Goal: Task Accomplishment & Management: Manage account settings

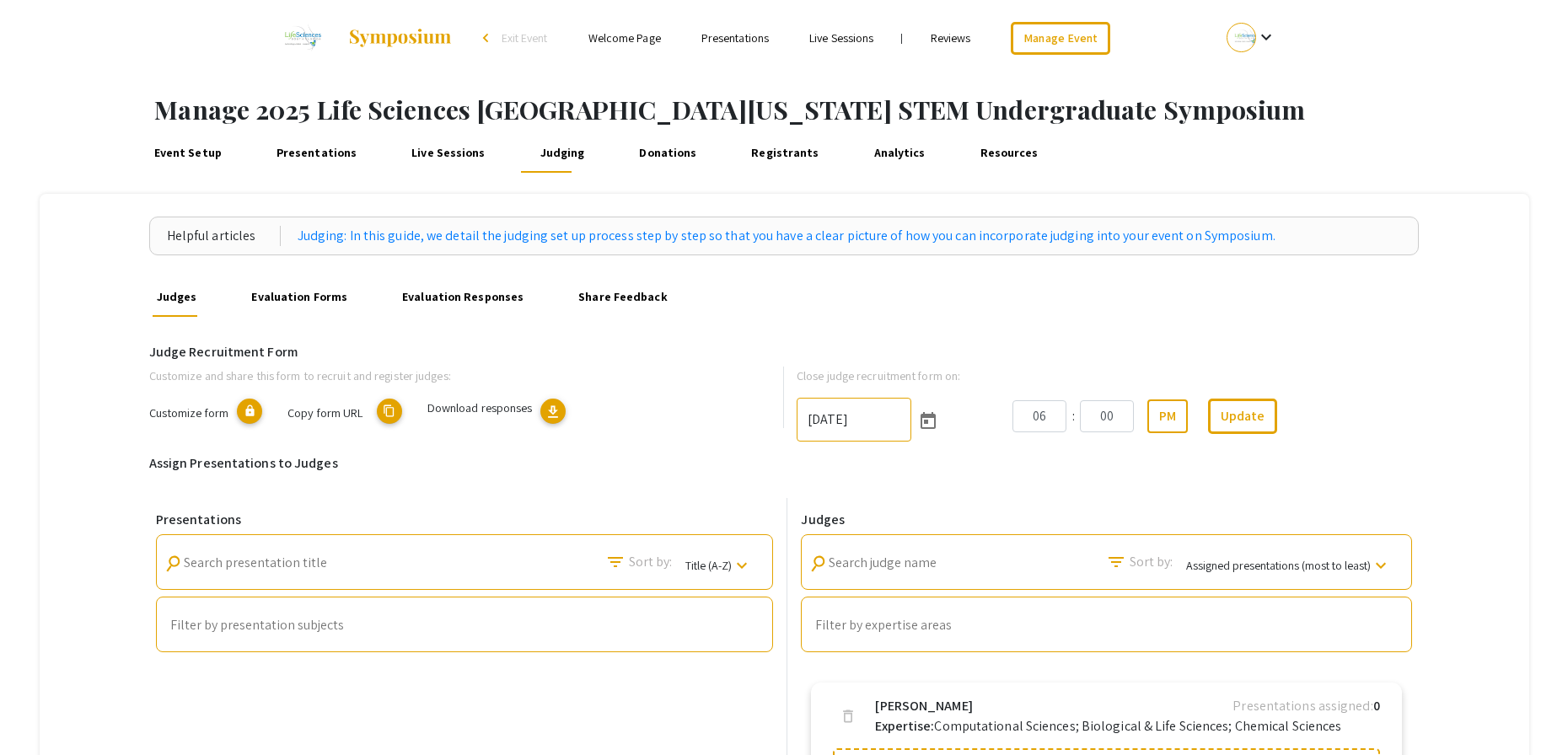
click at [782, 160] on link "Registrants" at bounding box center [785, 152] width 75 height 40
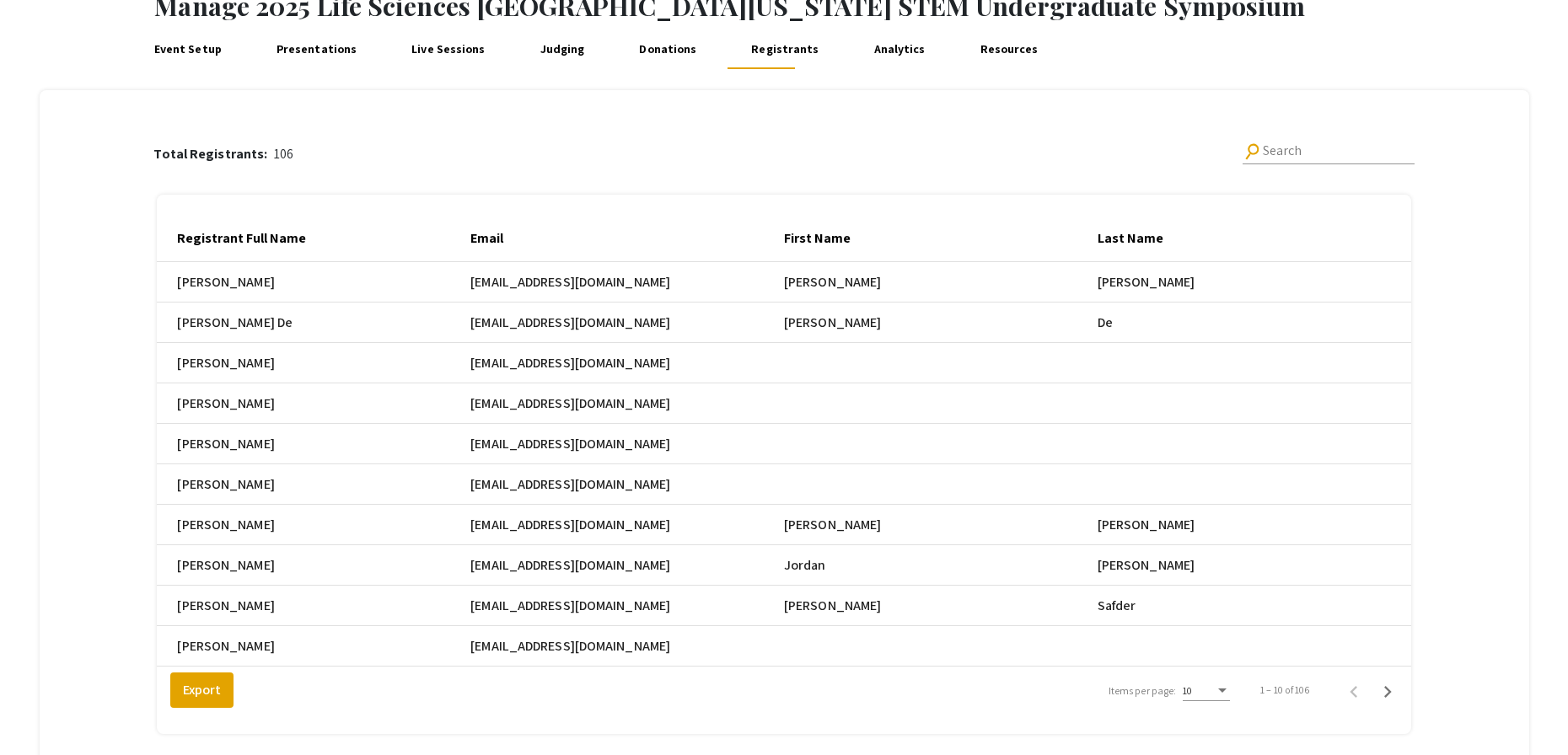
scroll to position [189, 0]
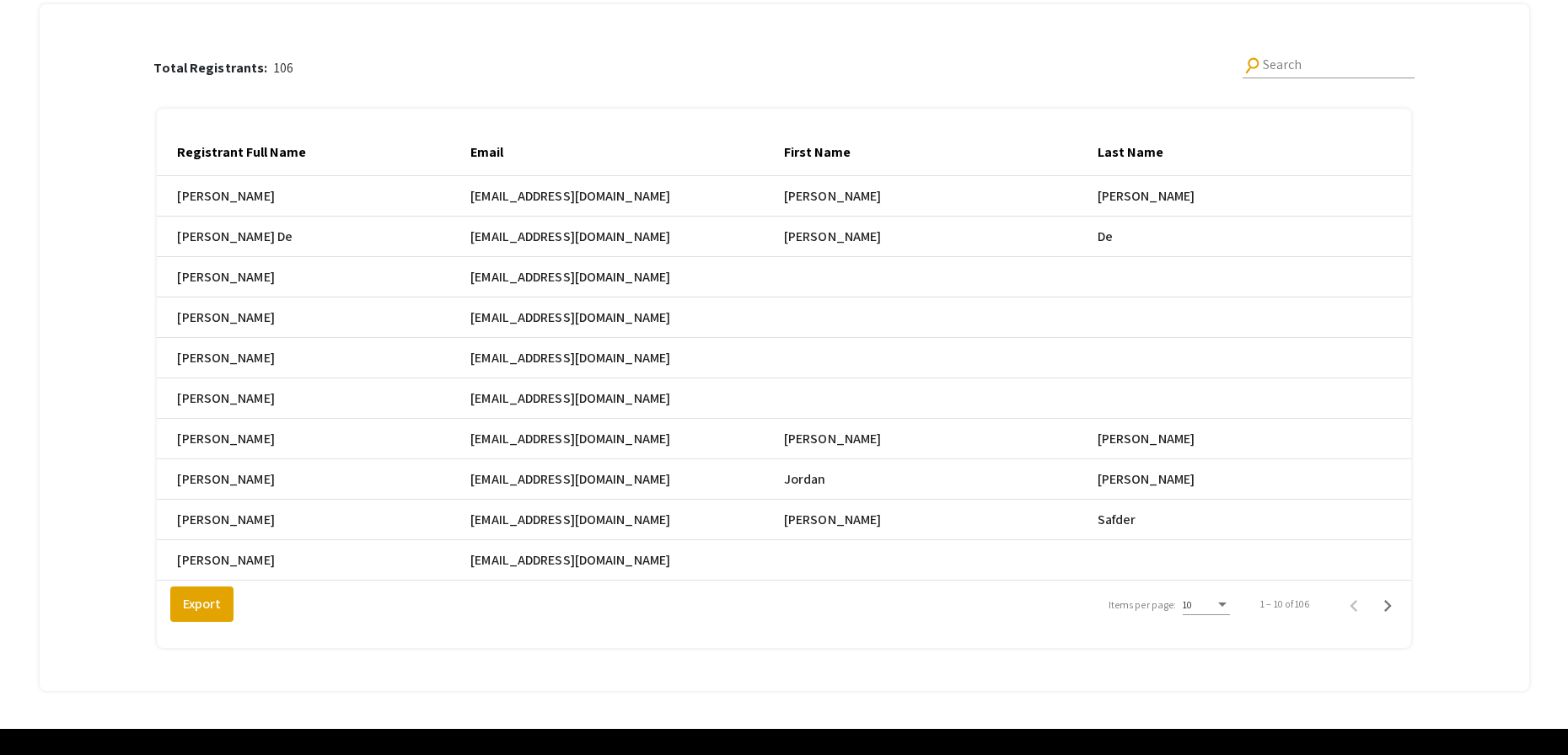
click at [1217, 610] on div "10" at bounding box center [1206, 600] width 48 height 29
click at [1209, 660] on span "25" at bounding box center [1217, 648] width 48 height 31
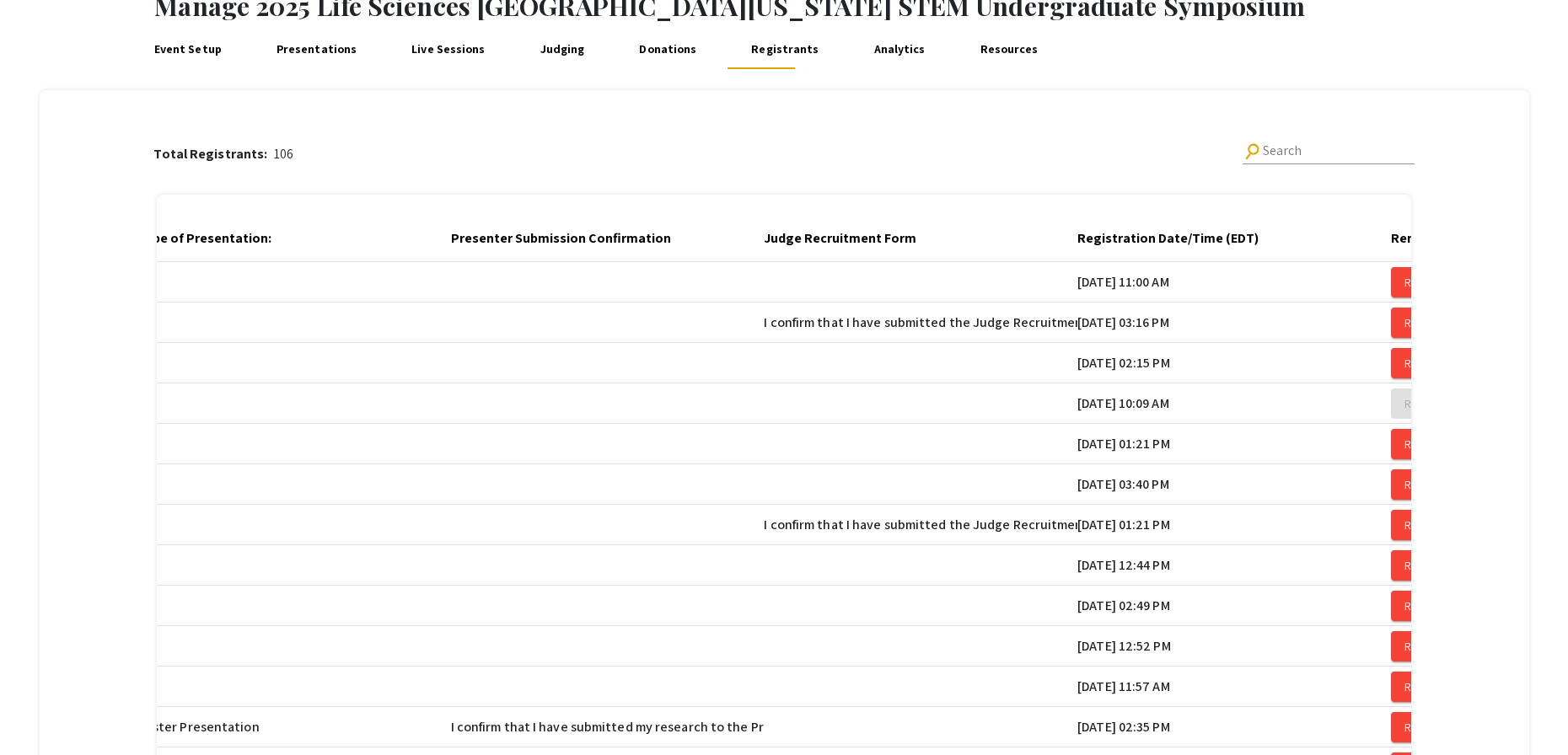
scroll to position [0, 2533]
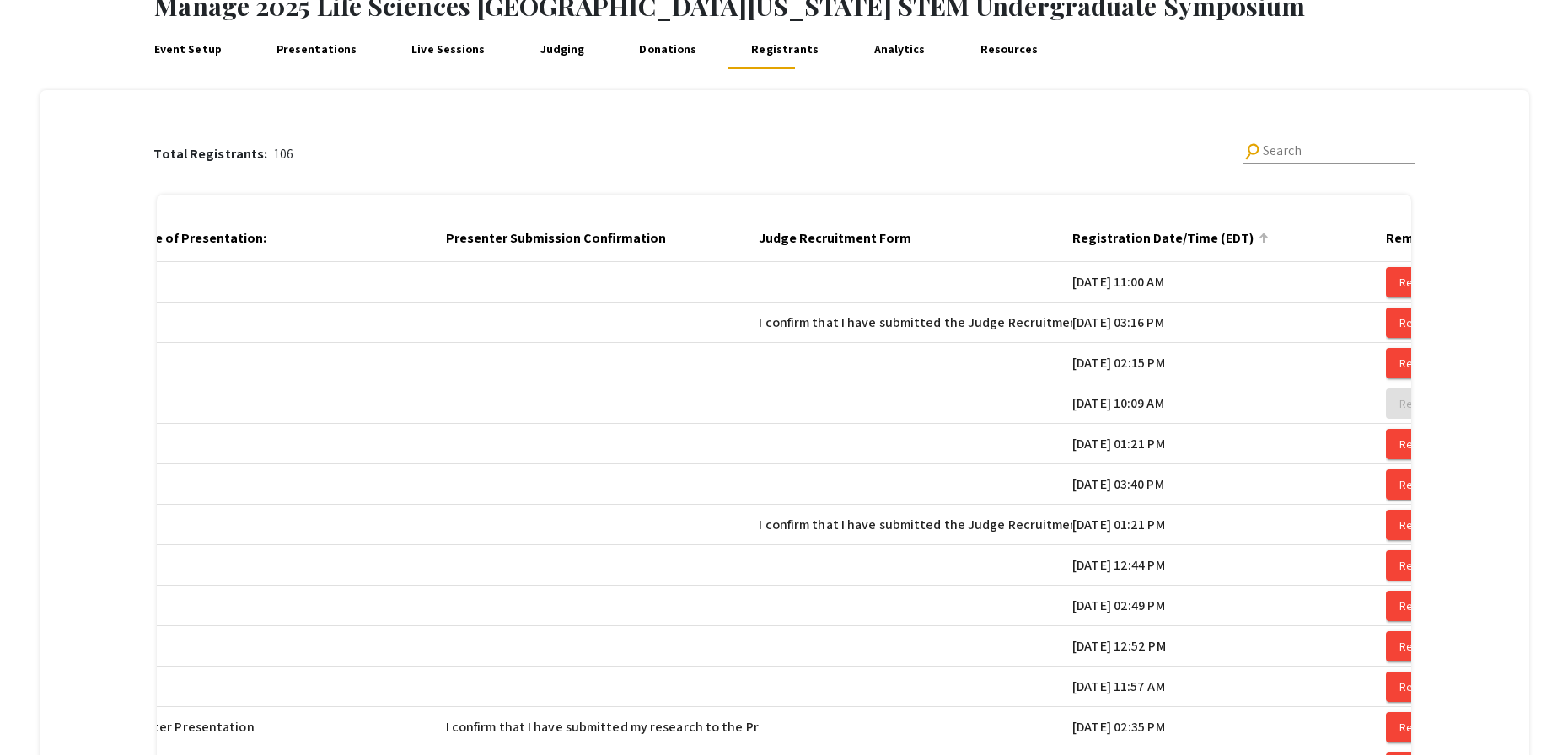
click at [1269, 240] on div at bounding box center [1263, 239] width 10 height 10
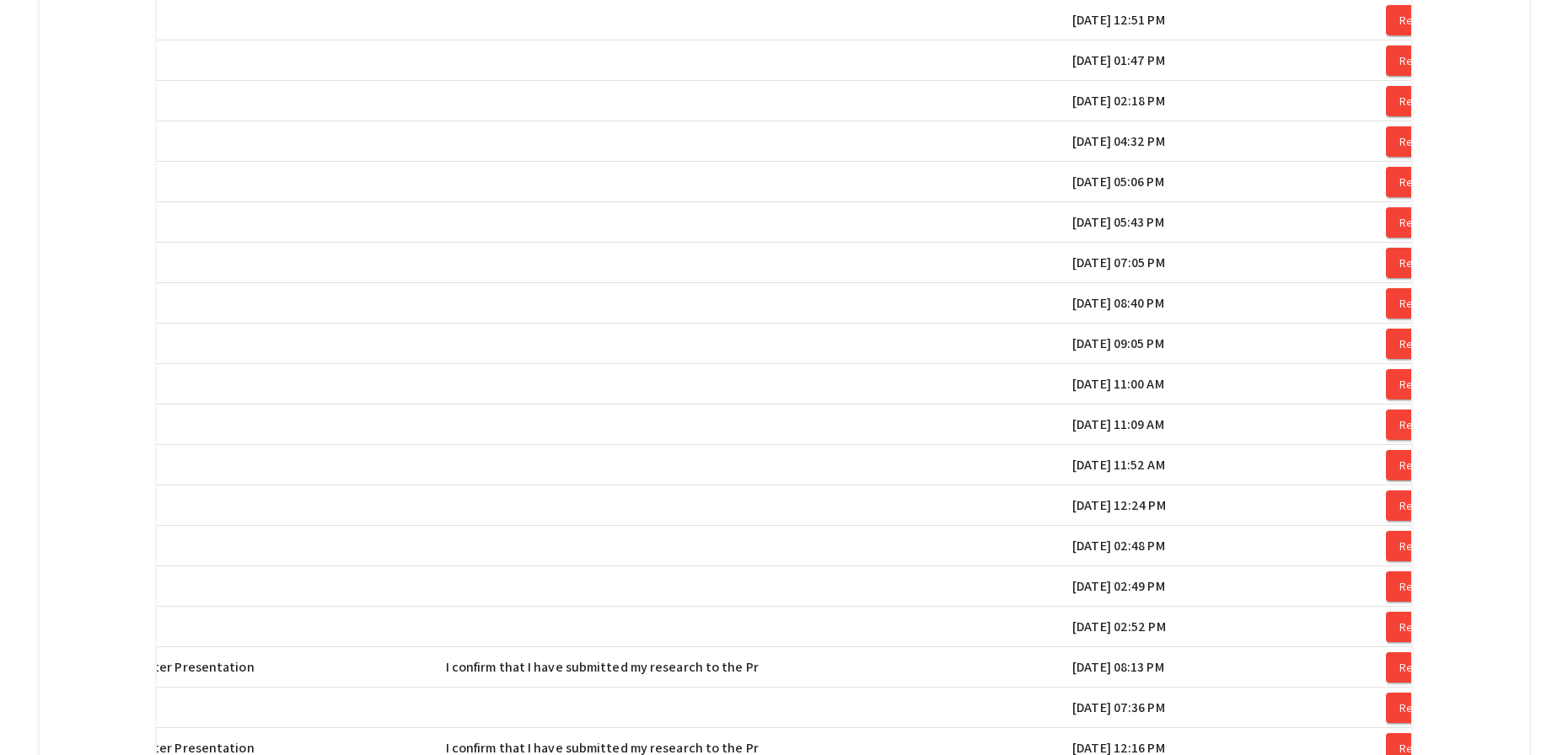
scroll to position [850, 0]
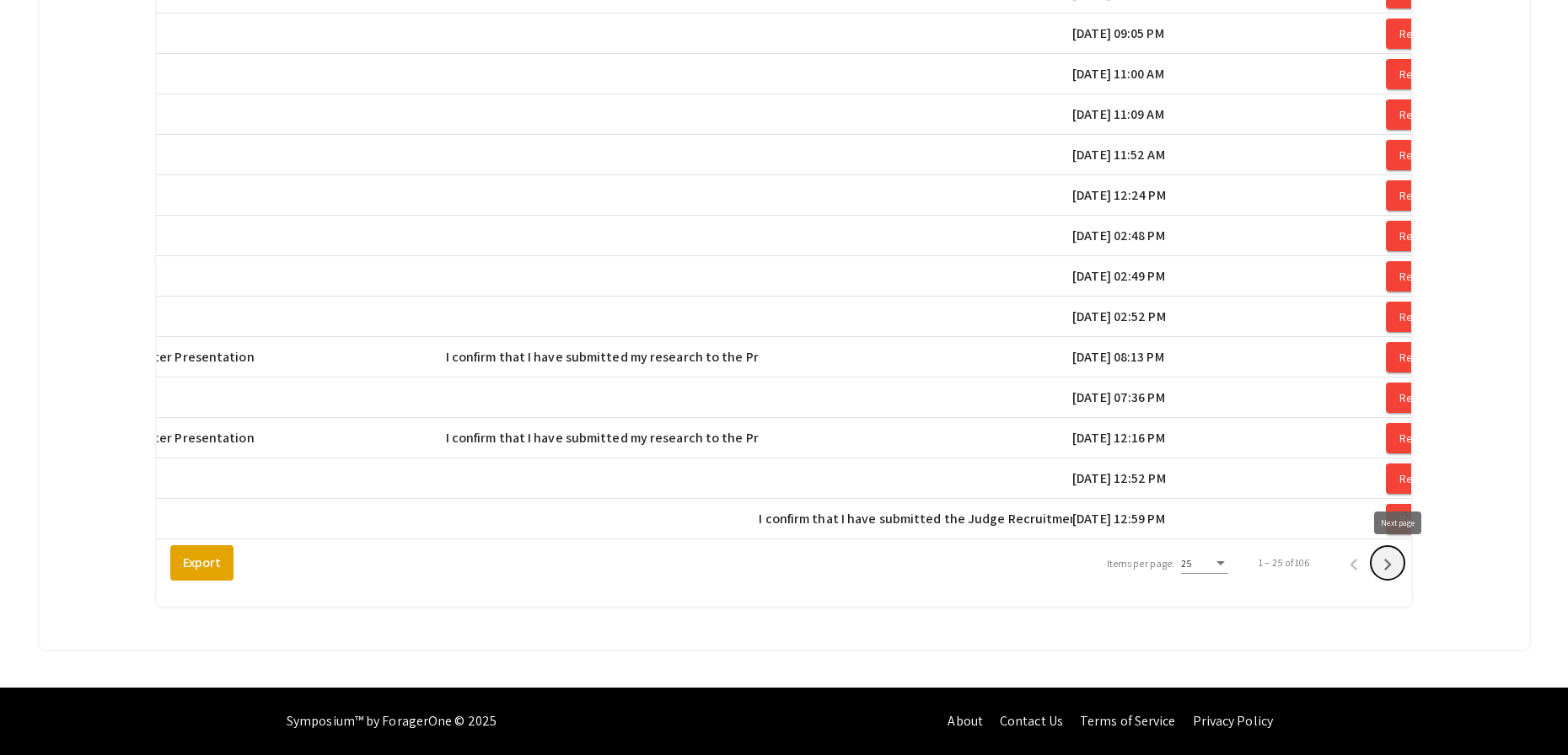
click at [1395, 564] on icon "Next page" at bounding box center [1387, 564] width 23 height 23
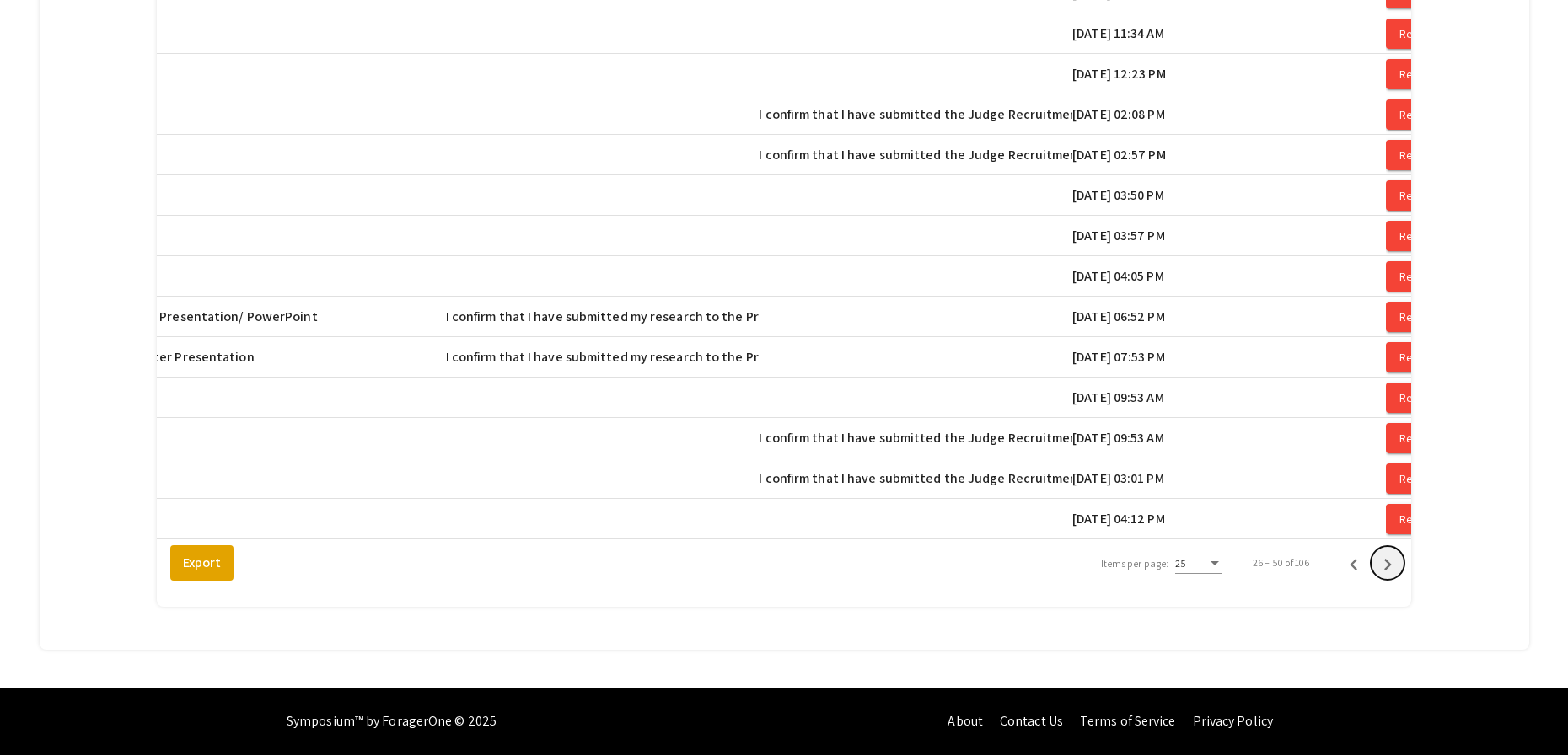
click at [1395, 564] on icon "Next page" at bounding box center [1387, 564] width 23 height 23
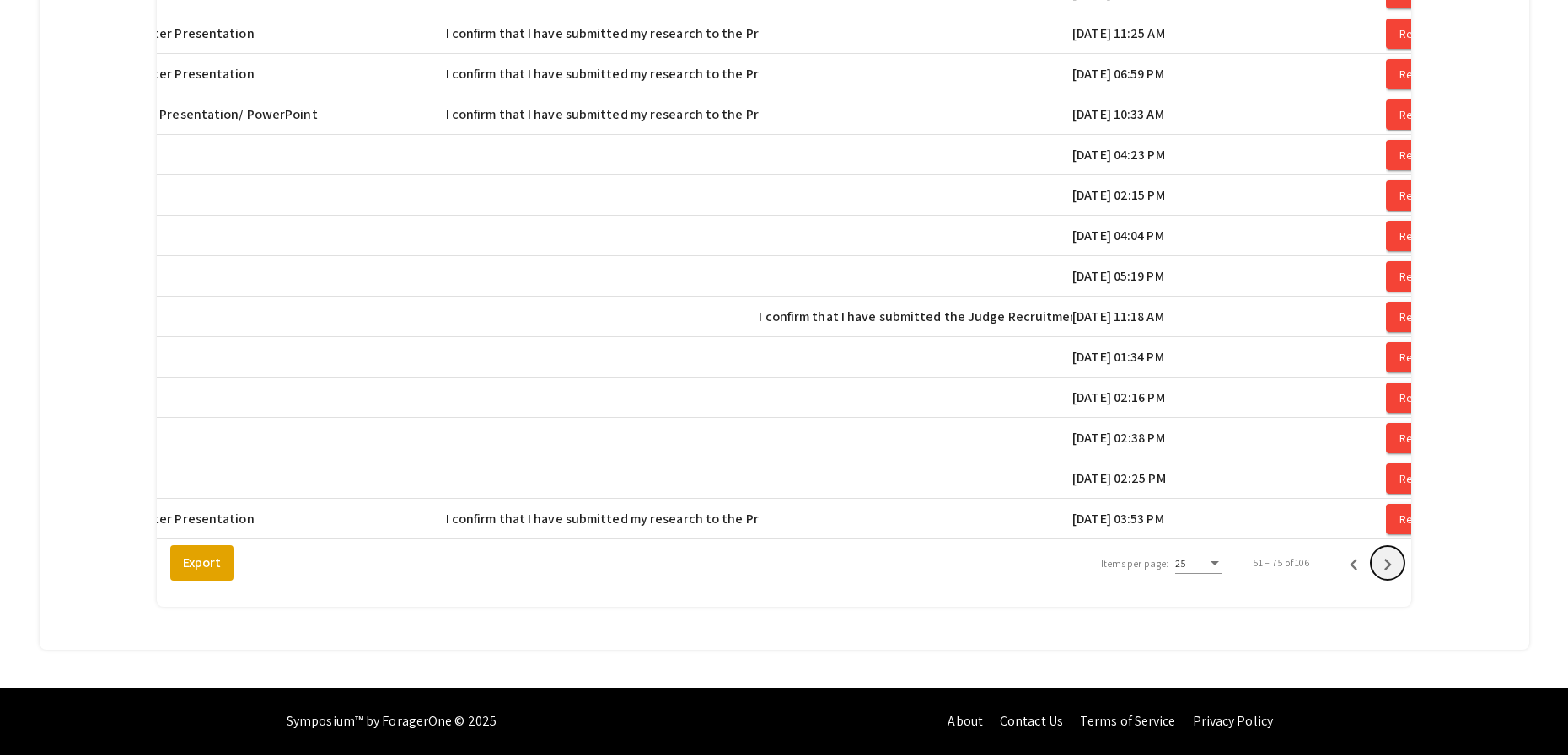
click at [1395, 564] on icon "Next page" at bounding box center [1387, 564] width 23 height 23
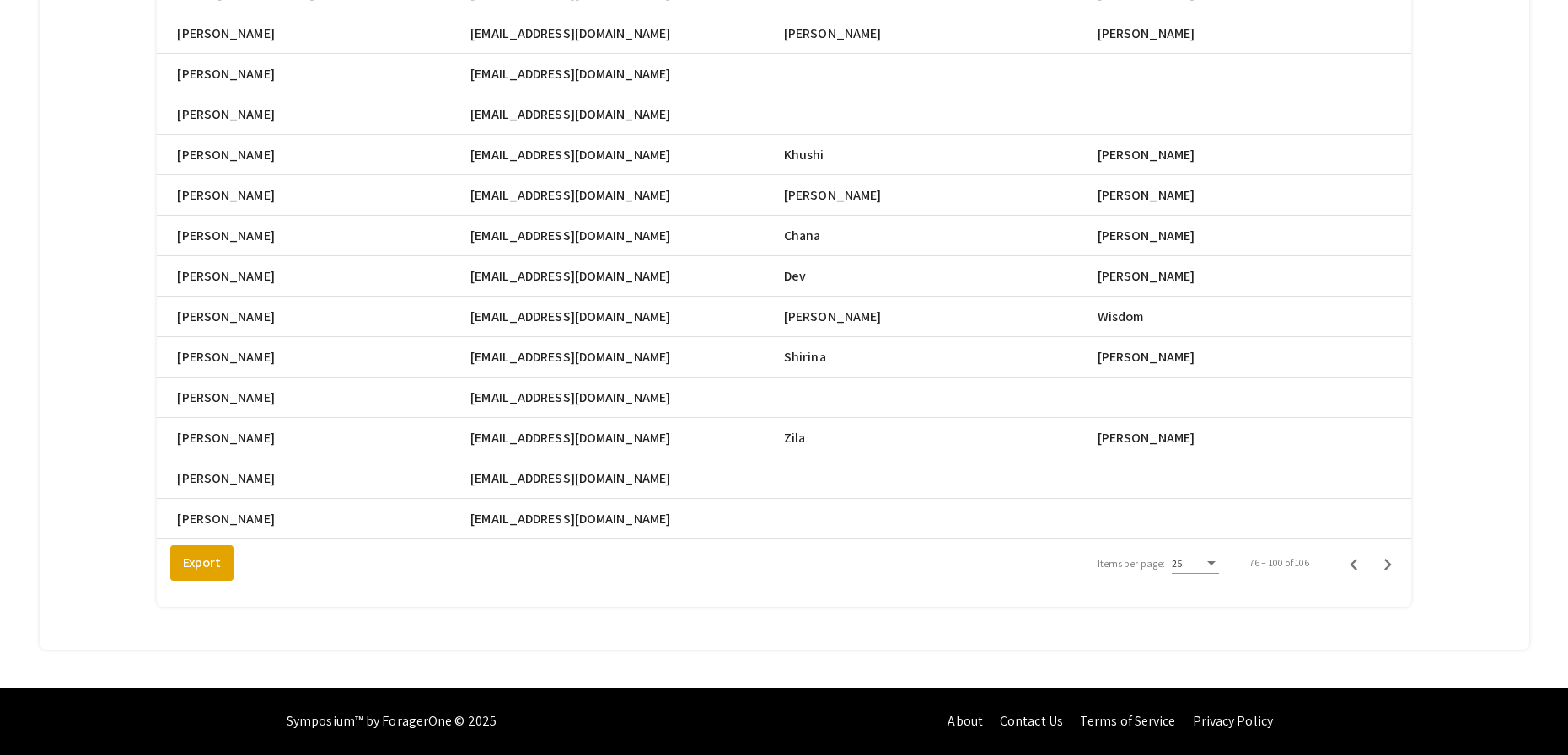
scroll to position [838, 0]
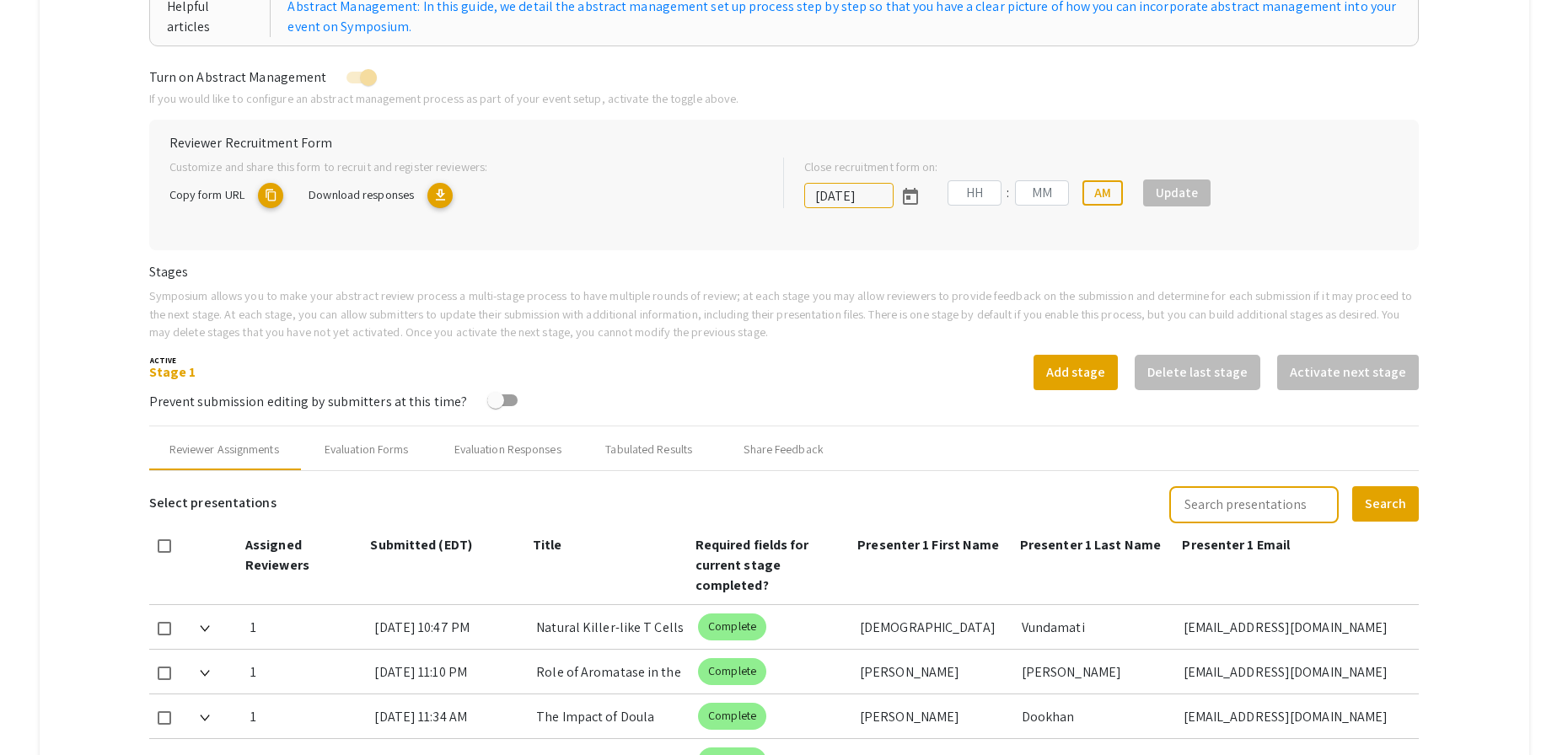
type input "[DATE]"
type input "05"
type input "00"
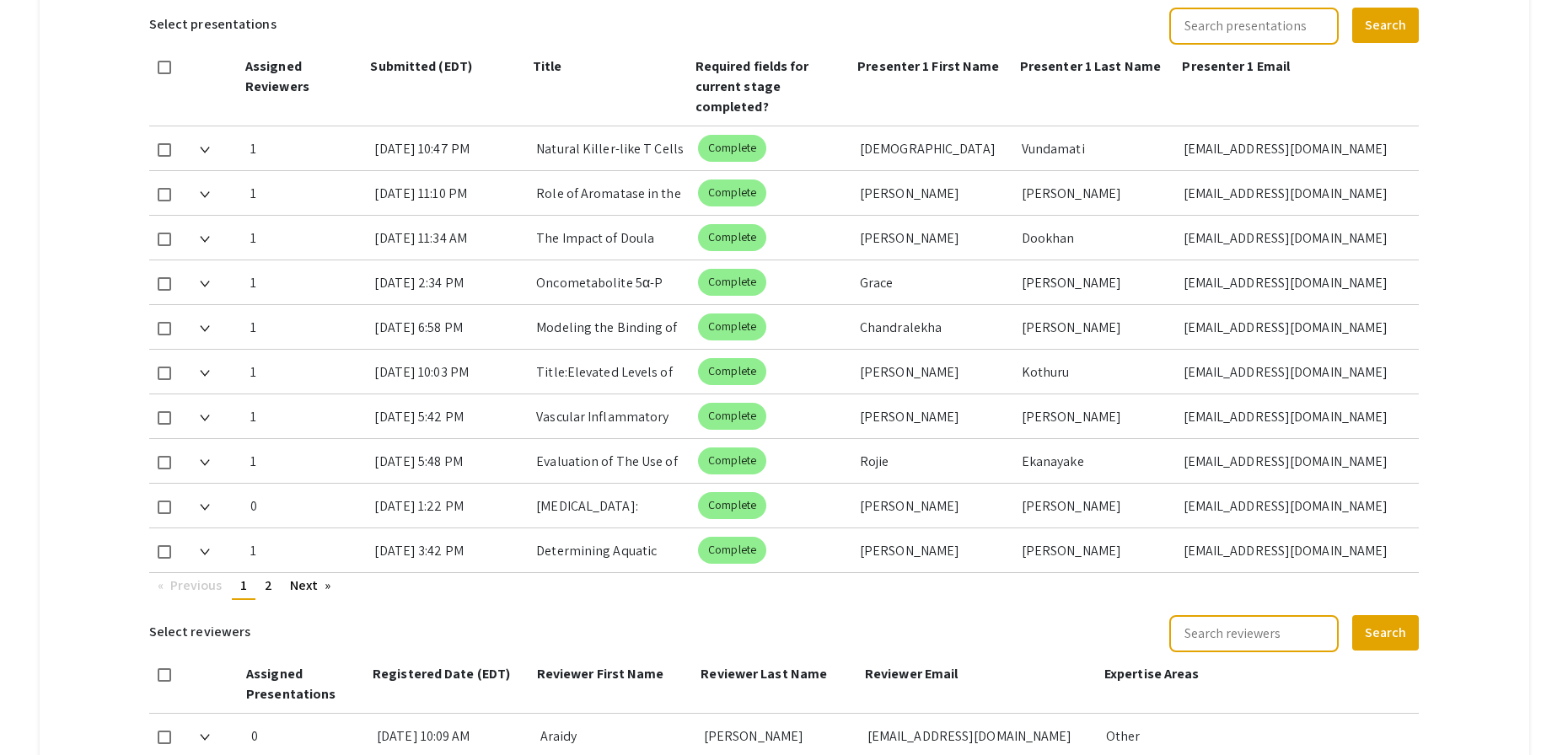
scroll to position [858, 0]
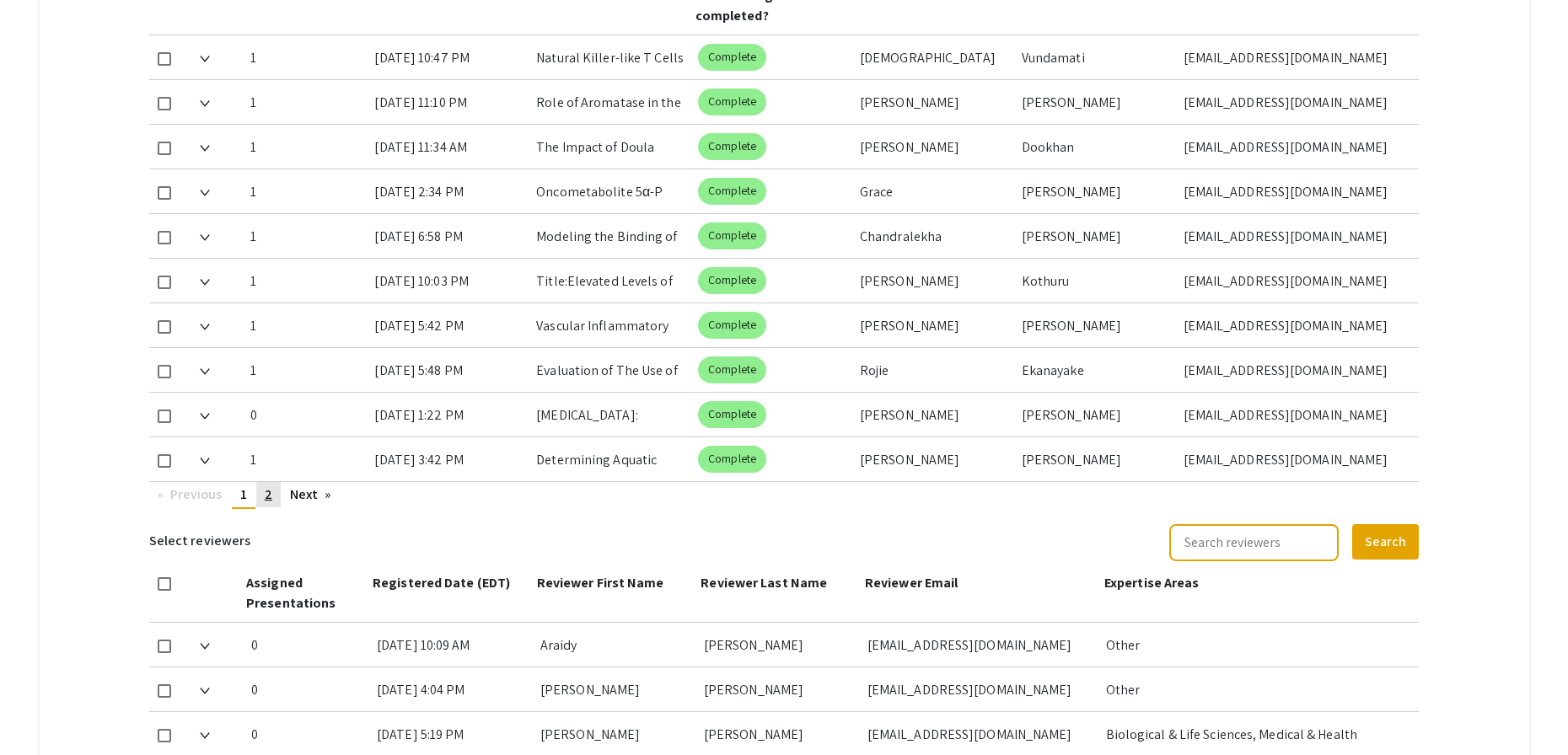
click at [268, 496] on span "2" at bounding box center [268, 494] width 7 height 18
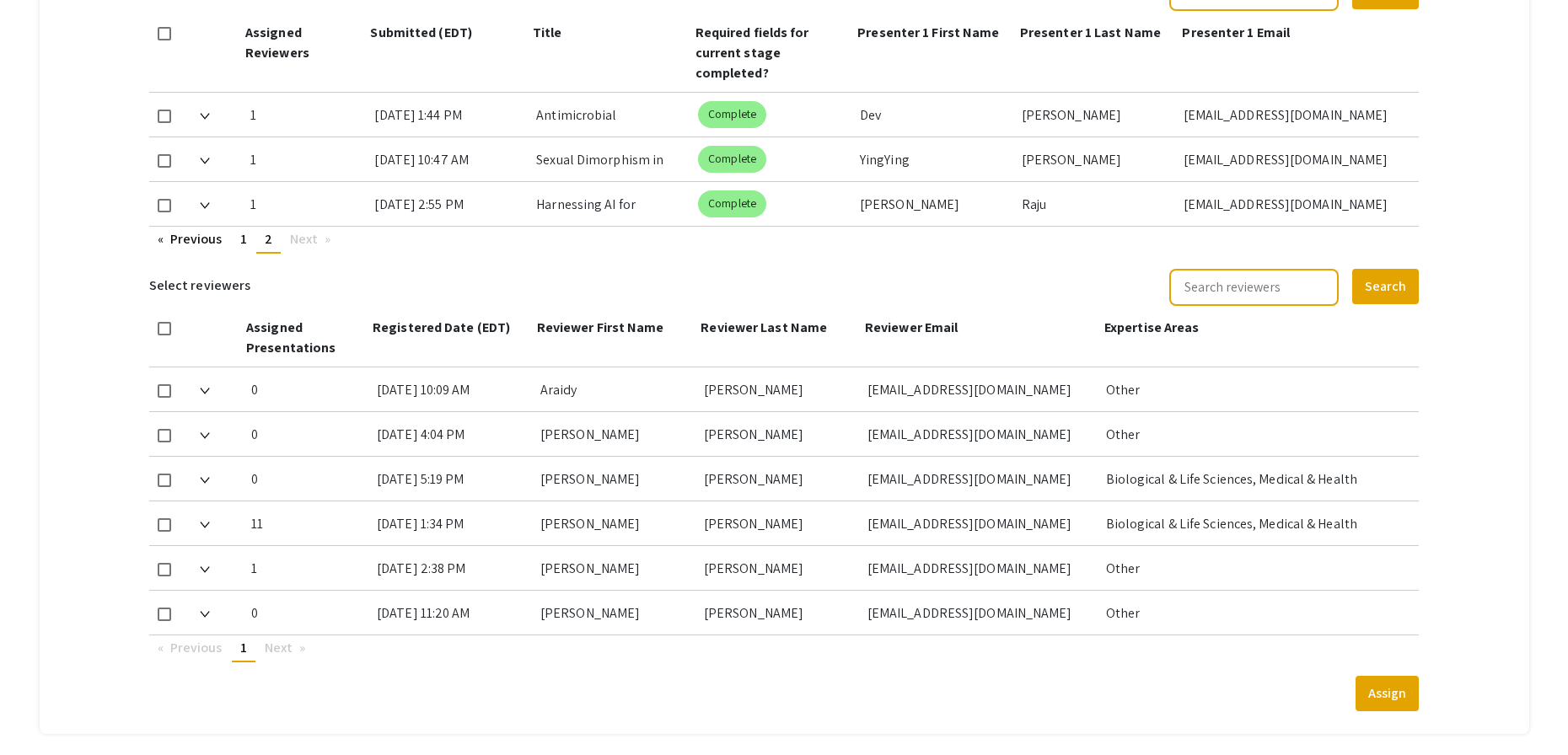
scroll to position [656, 0]
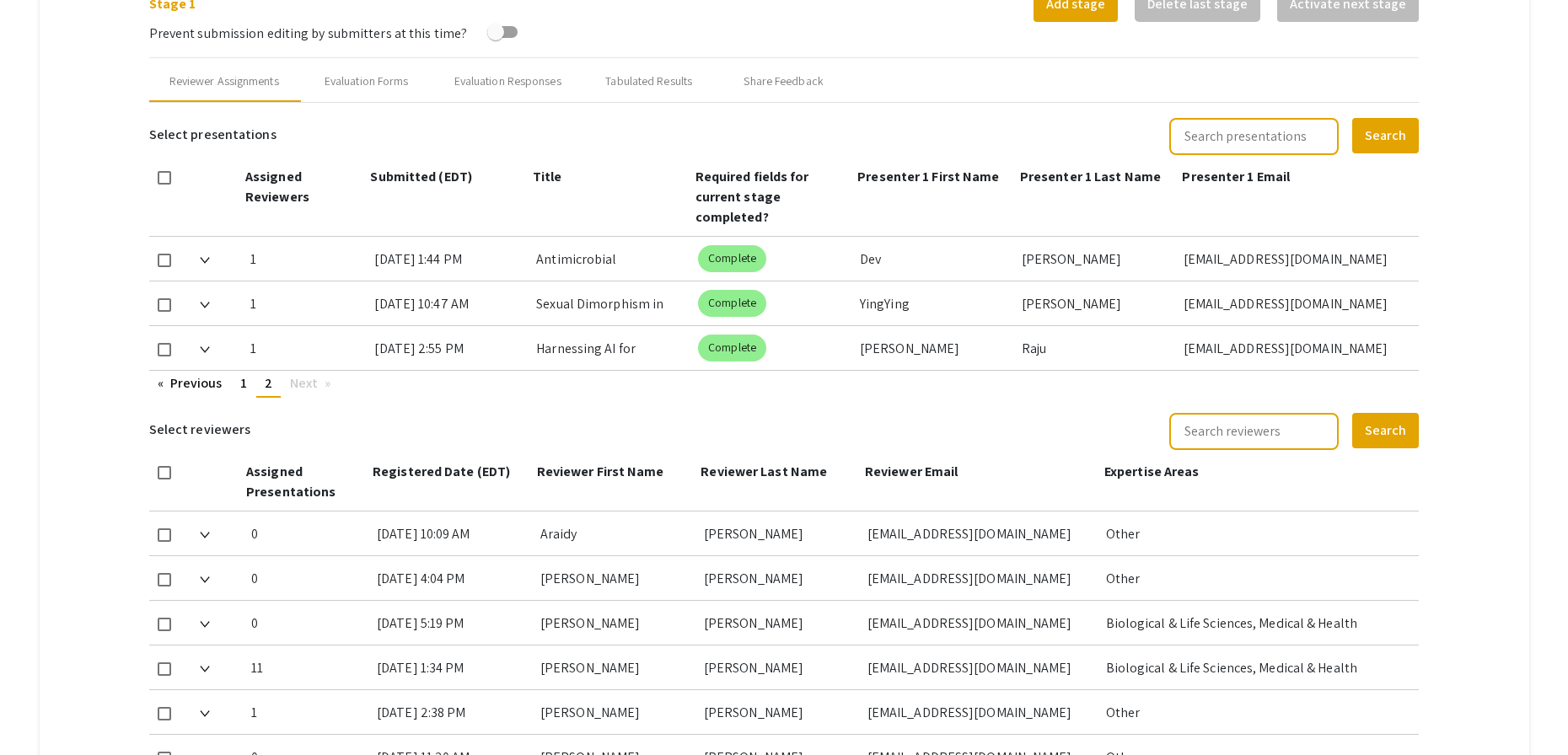
click at [1505, 55] on mat-tab-group "Abstract Management Submissions Abstract Booklet Helpful articles Abstract Mana…" at bounding box center [785, 208] width 1490 height 1340
